Goal: Information Seeking & Learning: Learn about a topic

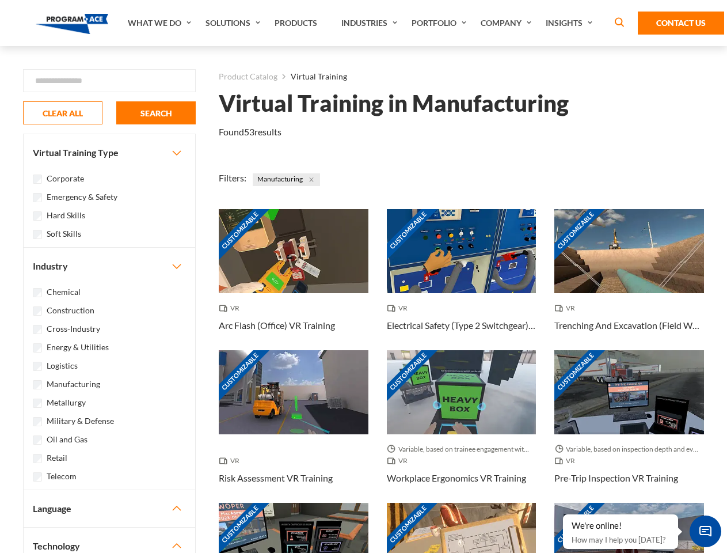
click at [161, 23] on link "What We Do" at bounding box center [161, 23] width 78 height 46
click at [234, 23] on link "Solutions" at bounding box center [234, 23] width 69 height 46
click at [371, 23] on link "Industries" at bounding box center [371, 23] width 70 height 46
click at [508, 23] on link "Company" at bounding box center [507, 23] width 65 height 46
click at [571, 23] on link "Insights" at bounding box center [570, 23] width 61 height 46
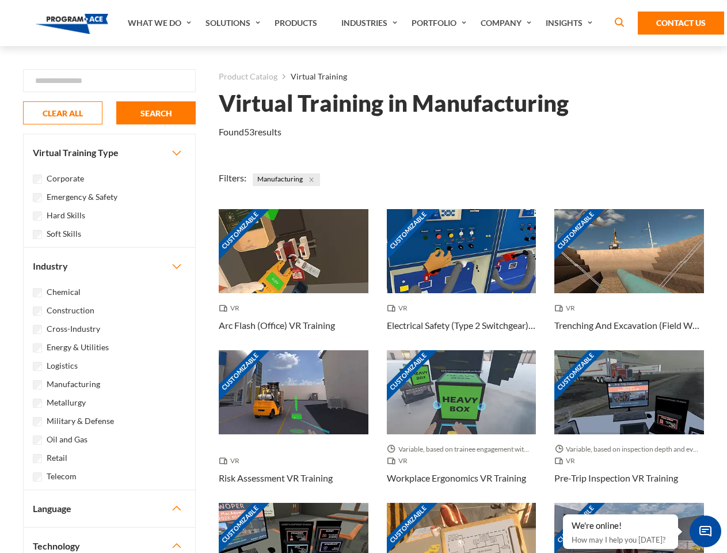
click at [0, 0] on div "Blog White Papers News" at bounding box center [0, 0] width 0 height 0
click at [0, 0] on strong "How Virtual Learning Can Enhance Workforce Productivity: A Guide for L&D Manage…" at bounding box center [0, 0] width 0 height 0
click at [705, 531] on span "Minimize live chat window" at bounding box center [706, 531] width 42 height 42
click at [564, 515] on div "Customizable" at bounding box center [630, 545] width 150 height 84
